Goal: Task Accomplishment & Management: Manage account settings

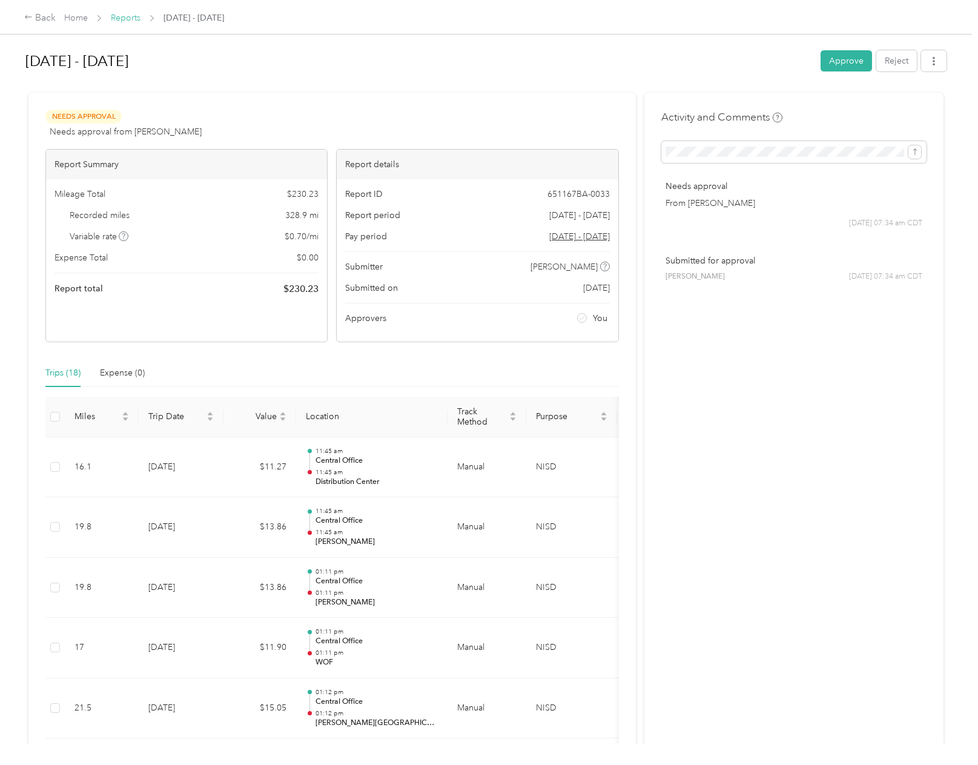
click at [129, 19] on link "Reports" at bounding box center [126, 18] width 30 height 10
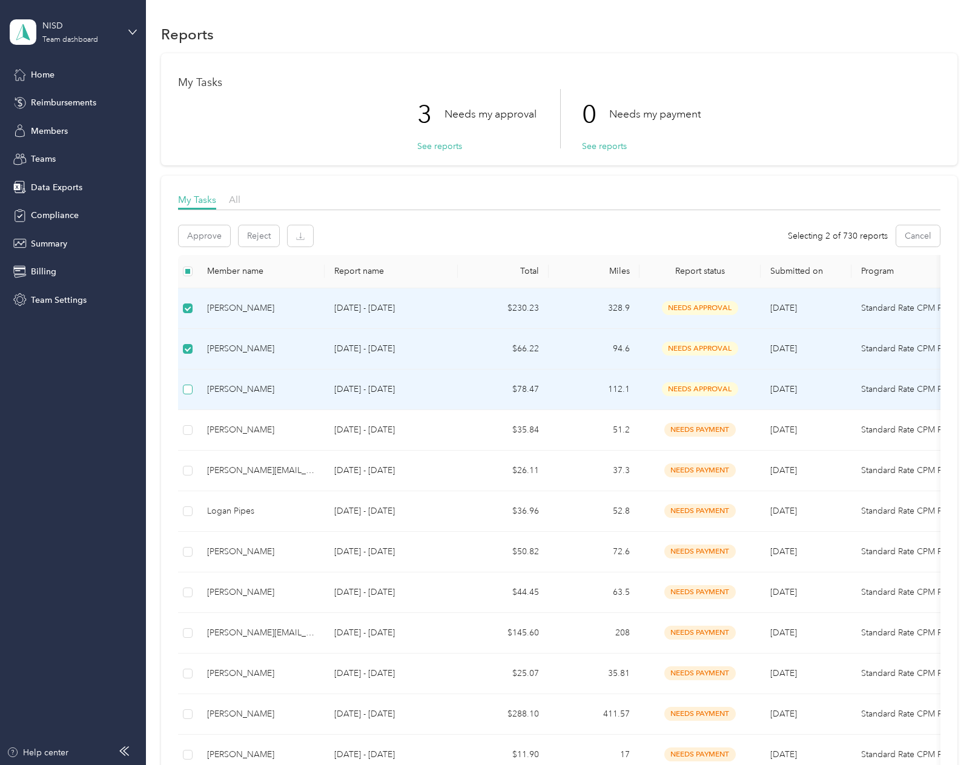
click at [185, 383] on label at bounding box center [188, 389] width 10 height 13
click at [217, 233] on button "Approve" at bounding box center [204, 235] width 51 height 21
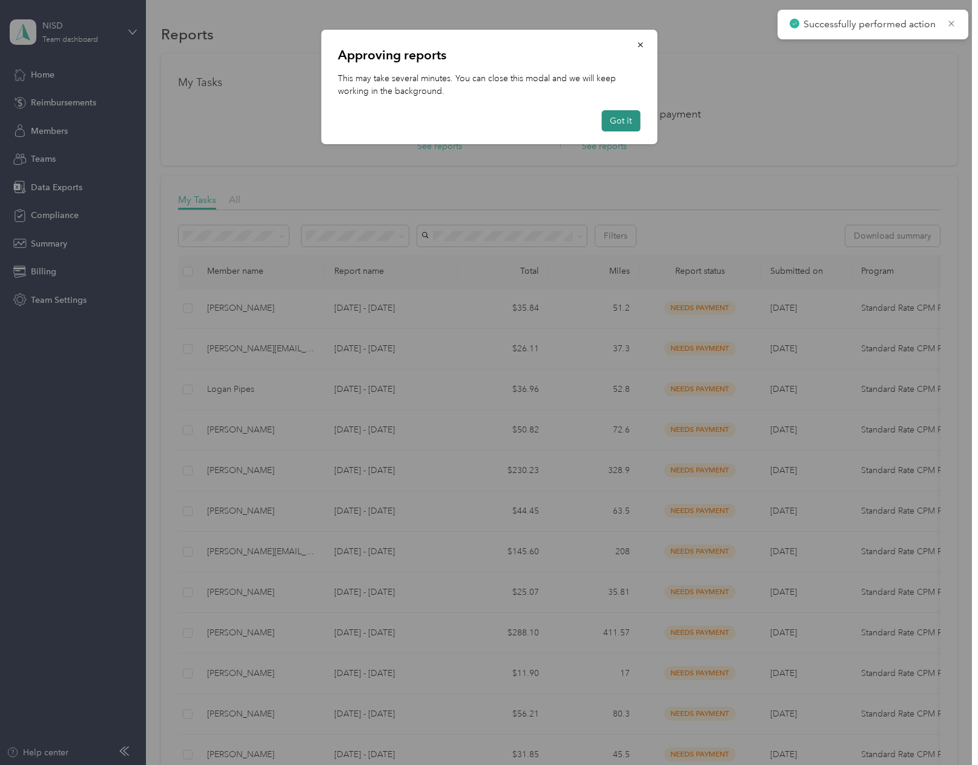
click at [630, 122] on button "Got it" at bounding box center [620, 120] width 39 height 21
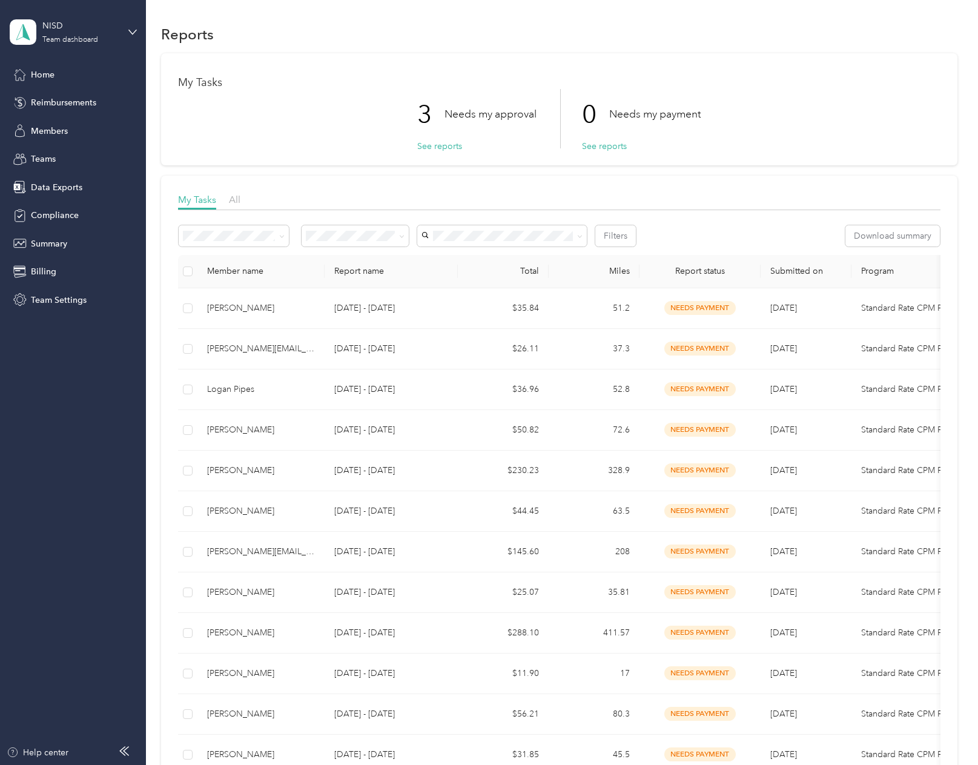
drag, startPoint x: 693, startPoint y: 31, endPoint x: 693, endPoint y: 4, distance: 27.3
click at [693, 31] on div "Reports" at bounding box center [559, 33] width 796 height 25
